Goal: Task Accomplishment & Management: Use online tool/utility

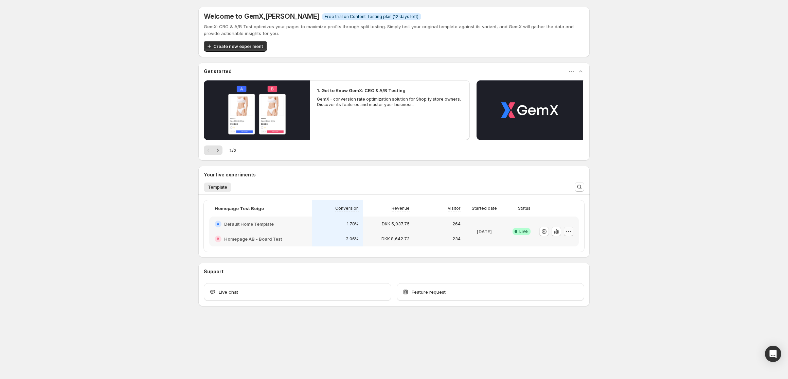
click at [570, 232] on icon "button" at bounding box center [568, 231] width 7 height 7
click at [640, 214] on div "Welcome to GemX , [PERSON_NAME] Info Free trial on Content Testing plan (12 day…" at bounding box center [394, 171] width 788 height 343
click at [554, 235] on button "button" at bounding box center [556, 231] width 10 height 10
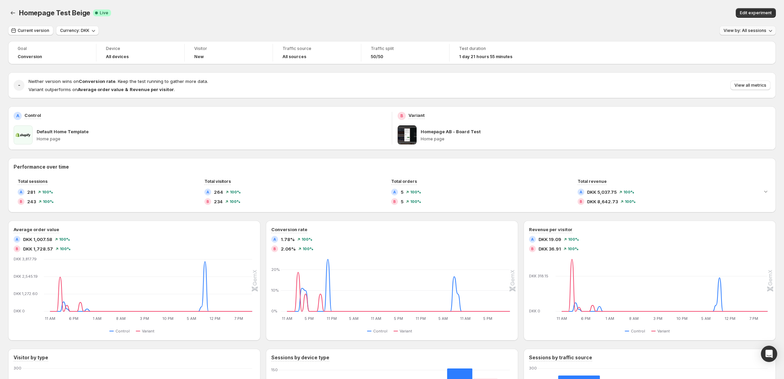
click at [742, 30] on span "View by: All sessions" at bounding box center [744, 30] width 43 height 5
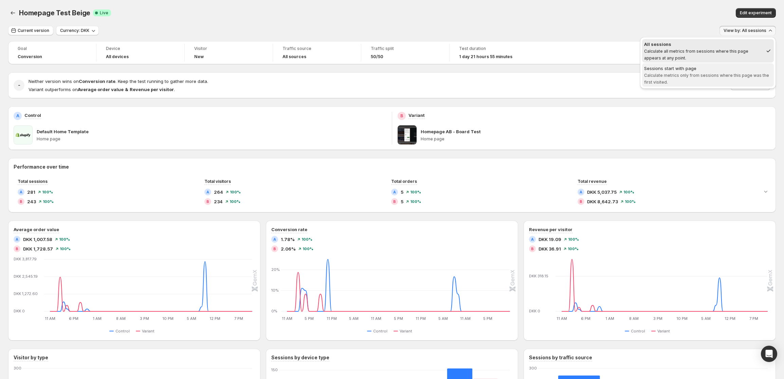
click at [678, 73] on span "Calculate metrics only from sessions where this page was the first visited." at bounding box center [706, 79] width 125 height 12
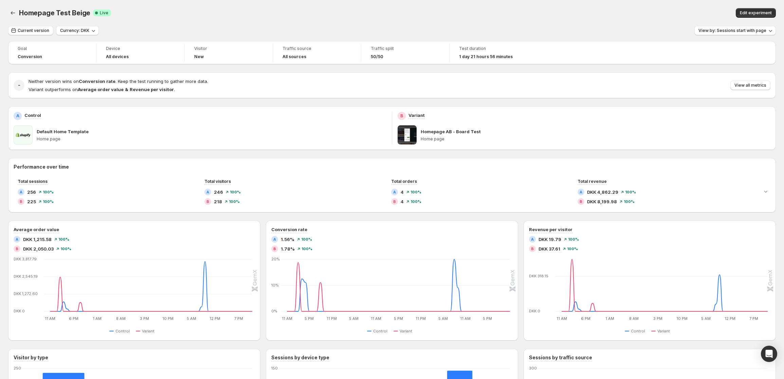
click at [273, 25] on div "Homepage Test Beige. This page is ready Homepage Test Beige Success Complete Li…" at bounding box center [392, 13] width 768 height 26
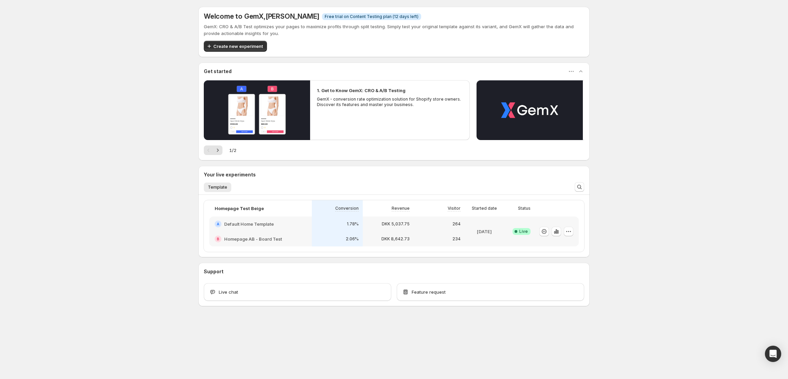
click at [573, 232] on div at bounding box center [556, 231] width 44 height 30
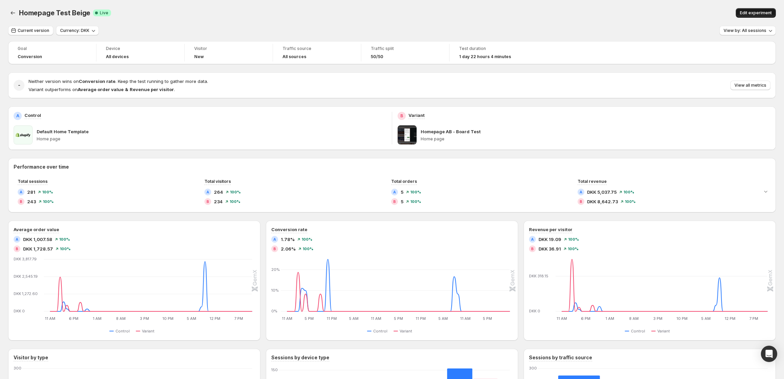
click at [751, 12] on span "Edit experiment" at bounding box center [756, 12] width 32 height 5
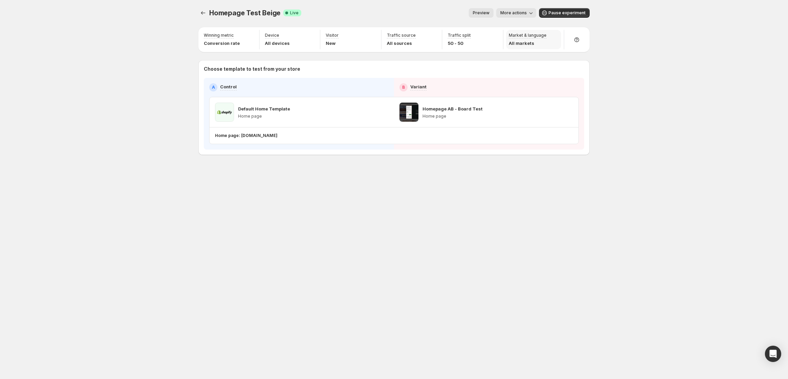
click at [530, 34] on p "Market & language" at bounding box center [528, 35] width 38 height 5
click at [513, 17] on button "More actions" at bounding box center [516, 13] width 40 height 10
click at [443, 14] on div "Preview More actions" at bounding box center [422, 13] width 230 height 10
click at [555, 112] on icon "button" at bounding box center [555, 112] width 7 height 7
click at [568, 113] on icon "button" at bounding box center [568, 112] width 7 height 7
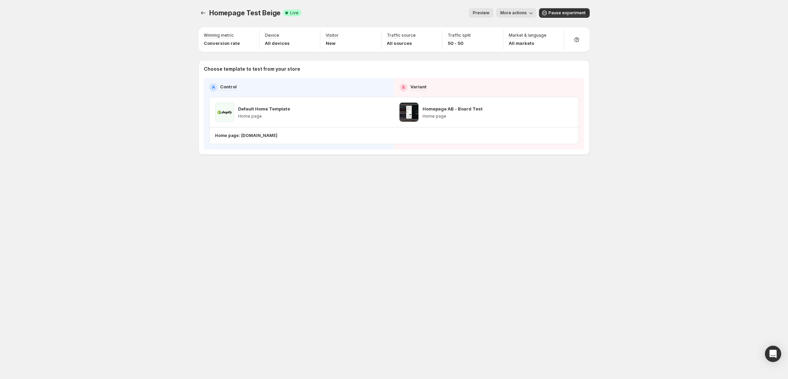
click at [565, 56] on div "Winning metric Conversion rate Device All devices Visitor New Traffic source Al…" at bounding box center [393, 91] width 391 height 128
click at [523, 10] on button "More actions" at bounding box center [516, 13] width 40 height 10
click at [660, 23] on div "Homepage Test Beige. This page is ready Homepage Test Beige Success Complete Li…" at bounding box center [394, 189] width 788 height 379
click at [657, 23] on div "Homepage Test Beige. This page is ready Homepage Test Beige Success Complete Li…" at bounding box center [394, 189] width 788 height 379
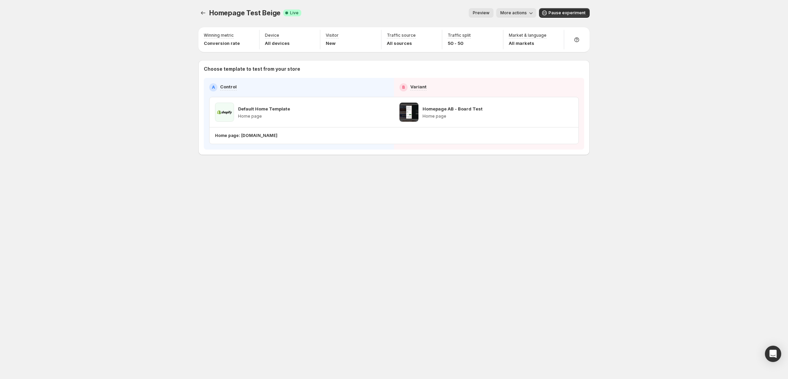
click at [538, 14] on div "Preview More actions More actions Preview More actions Pause experiment" at bounding box center [448, 13] width 283 height 10
click at [530, 14] on icon "button" at bounding box center [530, 13] width 7 height 7
click at [532, 59] on span "End experiment" at bounding box center [528, 61] width 33 height 5
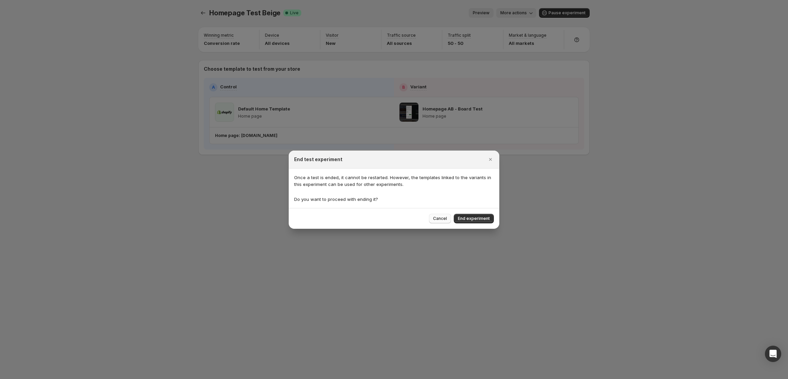
click at [441, 219] on span "Cancel" at bounding box center [440, 218] width 14 height 5
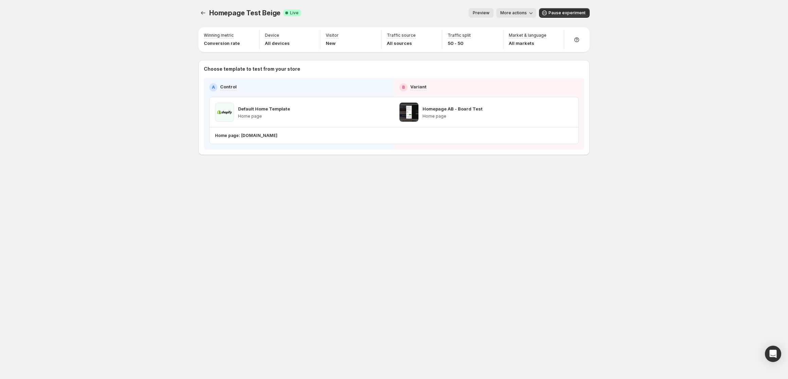
click at [529, 14] on icon "button" at bounding box center [530, 13] width 7 height 7
click at [528, 9] on button "More actions" at bounding box center [516, 13] width 40 height 10
click at [383, 114] on icon "button" at bounding box center [383, 112] width 7 height 7
click at [525, 43] on p "All markets" at bounding box center [528, 43] width 38 height 7
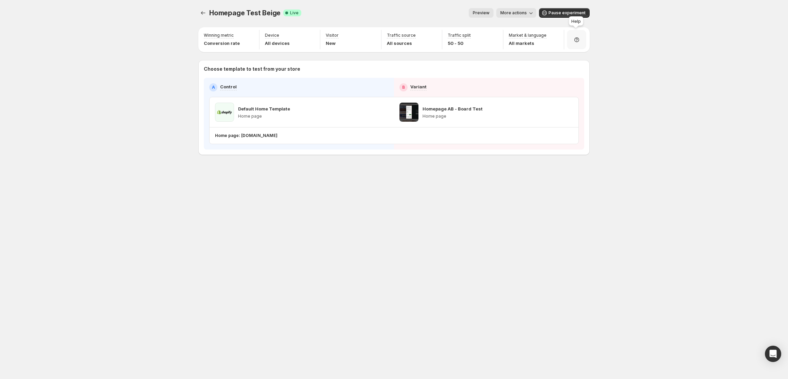
click at [576, 39] on icon at bounding box center [576, 39] width 2 height 2
click at [522, 15] on span "More actions" at bounding box center [513, 12] width 26 height 5
click at [526, 62] on span "End experiment" at bounding box center [528, 61] width 33 height 5
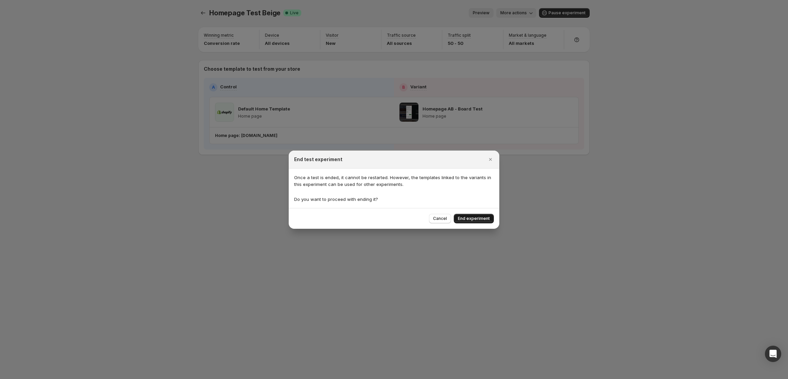
click at [476, 217] on span "End experiment" at bounding box center [474, 218] width 32 height 5
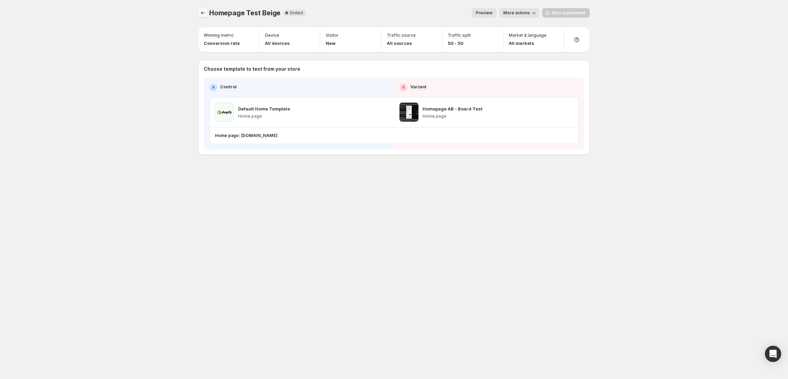
click at [203, 15] on icon "Experiments" at bounding box center [203, 13] width 7 height 7
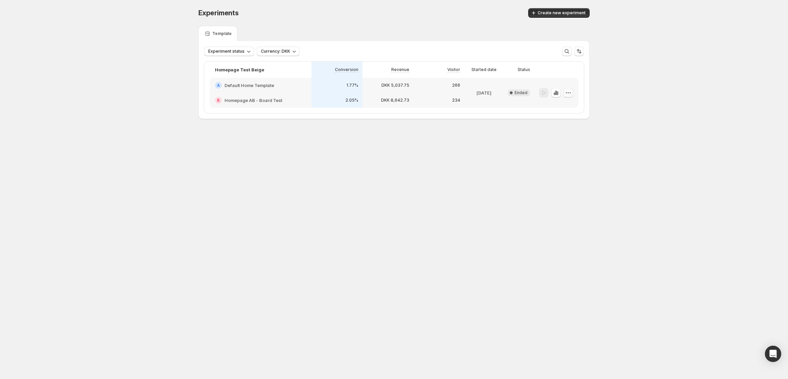
click at [572, 92] on button "button" at bounding box center [568, 93] width 10 height 10
click at [620, 93] on div "Experiments. This page is ready Experiments Create new experiment Template Expe…" at bounding box center [394, 77] width 788 height 155
click at [569, 93] on icon "button" at bounding box center [568, 92] width 7 height 7
click at [565, 105] on span "Edit" at bounding box center [572, 106] width 33 height 7
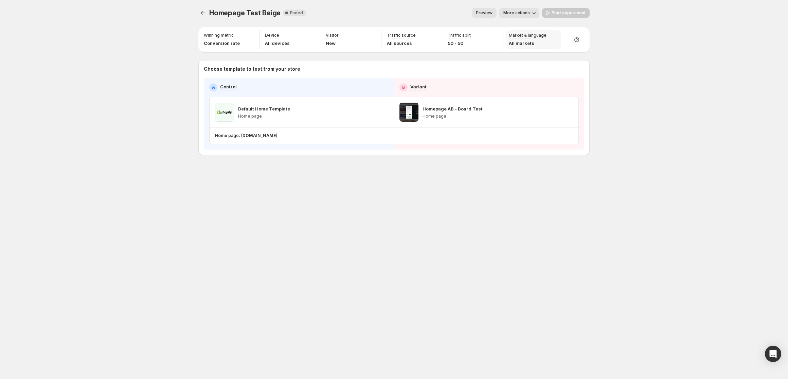
click at [525, 44] on p "All markets" at bounding box center [528, 43] width 38 height 7
click at [526, 34] on p "Market & language" at bounding box center [528, 35] width 38 height 5
click at [606, 88] on div "Homepage Test Beige. This page is ready Homepage Test Beige New Complete Ended …" at bounding box center [394, 189] width 788 height 379
click at [533, 14] on icon "button" at bounding box center [533, 13] width 7 height 7
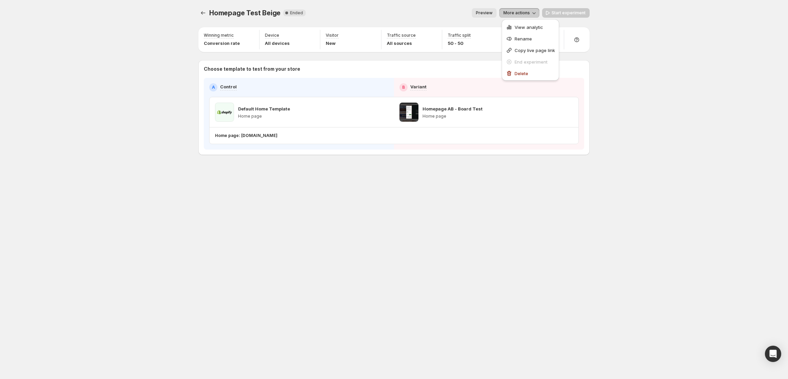
click at [422, 12] on div "Preview More actions" at bounding box center [425, 13] width 228 height 10
click at [199, 14] on button "Experiments" at bounding box center [203, 13] width 10 height 10
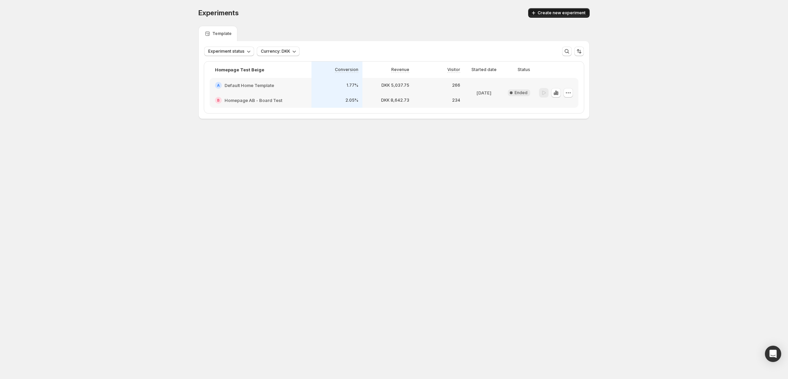
click at [555, 15] on span "Create new experiment" at bounding box center [561, 12] width 48 height 5
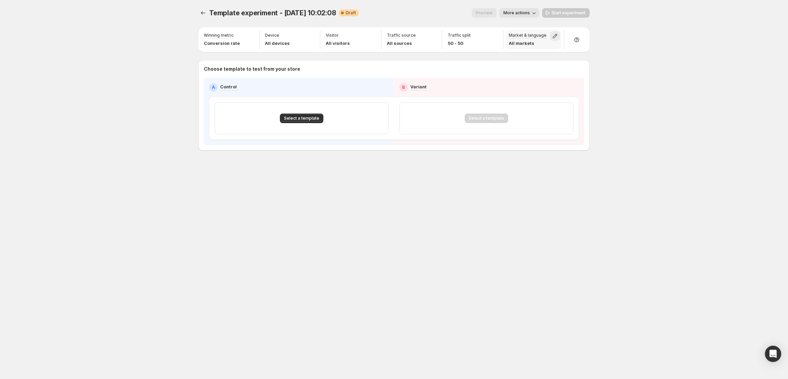
click at [555, 36] on icon "button" at bounding box center [555, 36] width 4 height 4
click at [641, 146] on div "Template experiment - Oct 2, 10:02:08. This page is ready Template experiment -…" at bounding box center [394, 189] width 788 height 379
click at [248, 37] on icon "button" at bounding box center [249, 36] width 7 height 7
click at [204, 77] on span at bounding box center [203, 76] width 5 height 5
click at [255, 164] on div "Template experiment - Oct 2, 10:02:08. This page is ready Template experiment -…" at bounding box center [393, 93] width 407 height 187
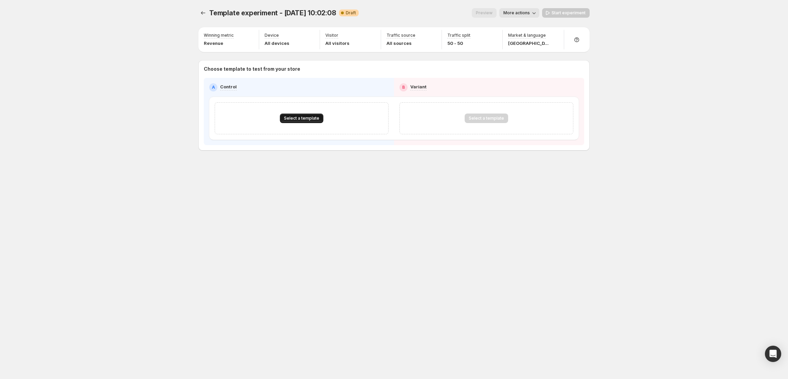
click at [301, 121] on span "Select a template" at bounding box center [301, 117] width 35 height 5
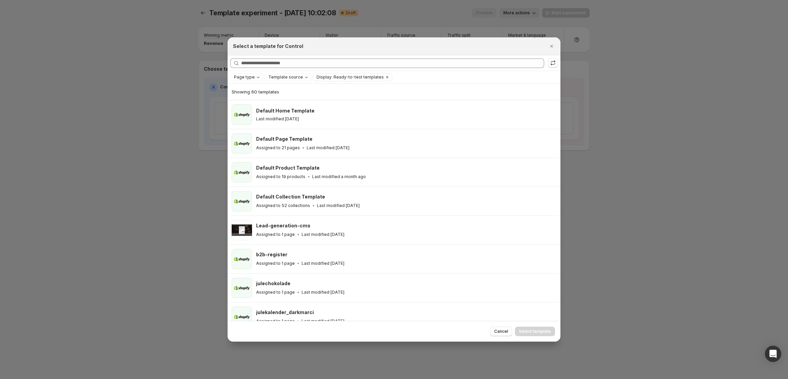
click at [299, 121] on p "Last modified 3 days ago" at bounding box center [277, 118] width 43 height 5
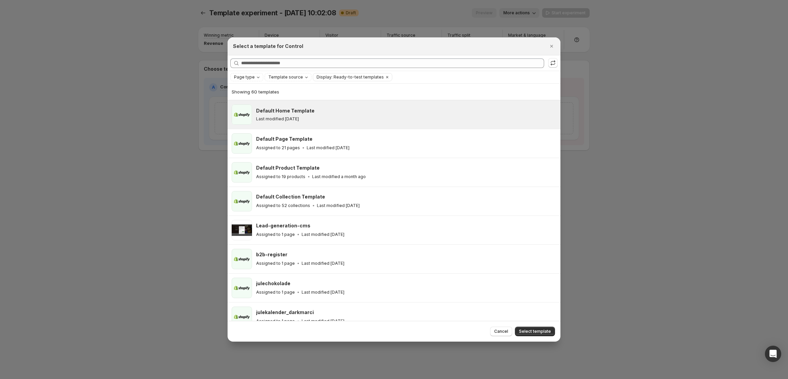
click at [535, 333] on span "Select template" at bounding box center [535, 330] width 32 height 5
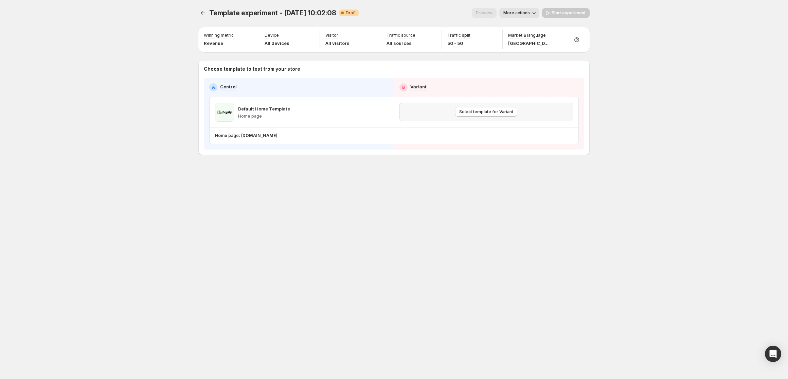
click at [516, 112] on div "Select template for Variant" at bounding box center [486, 112] width 165 height 10
click at [503, 113] on span "Select template for Variant" at bounding box center [486, 111] width 54 height 5
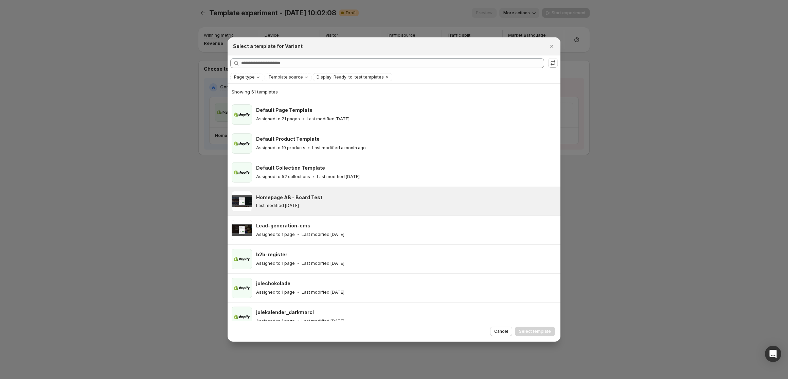
click at [466, 207] on div "Last modified 2 days ago" at bounding box center [405, 205] width 298 height 5
click at [539, 330] on span "Select template" at bounding box center [535, 330] width 32 height 5
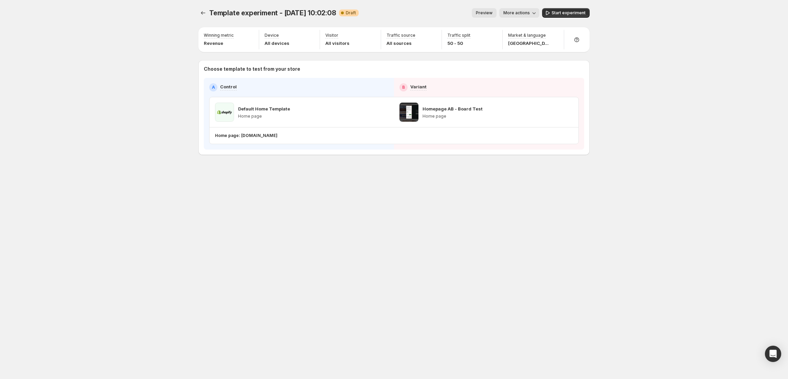
click at [483, 13] on span "Preview" at bounding box center [484, 12] width 17 height 5
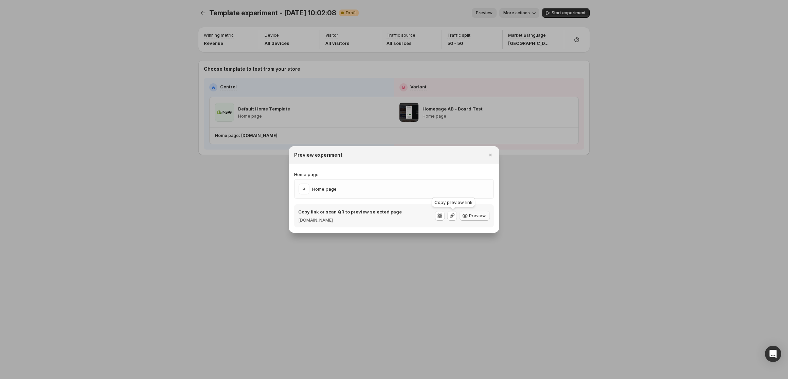
click at [472, 217] on span "Preview" at bounding box center [477, 215] width 17 height 5
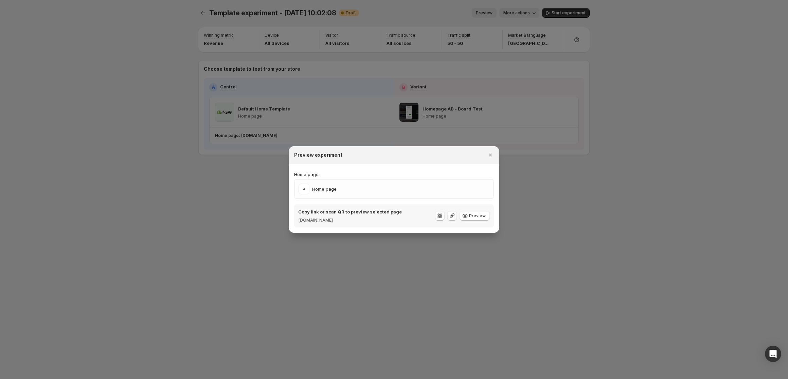
click at [489, 153] on icon "Close" at bounding box center [490, 154] width 7 height 7
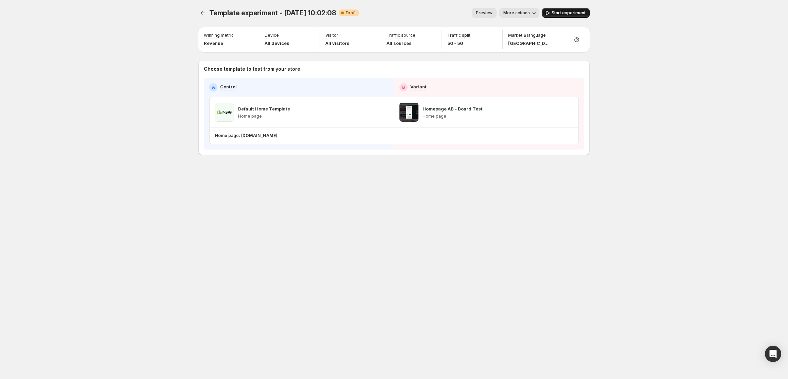
click at [577, 13] on span "Start experiment" at bounding box center [568, 12] width 34 height 5
